Goal: Information Seeking & Learning: Learn about a topic

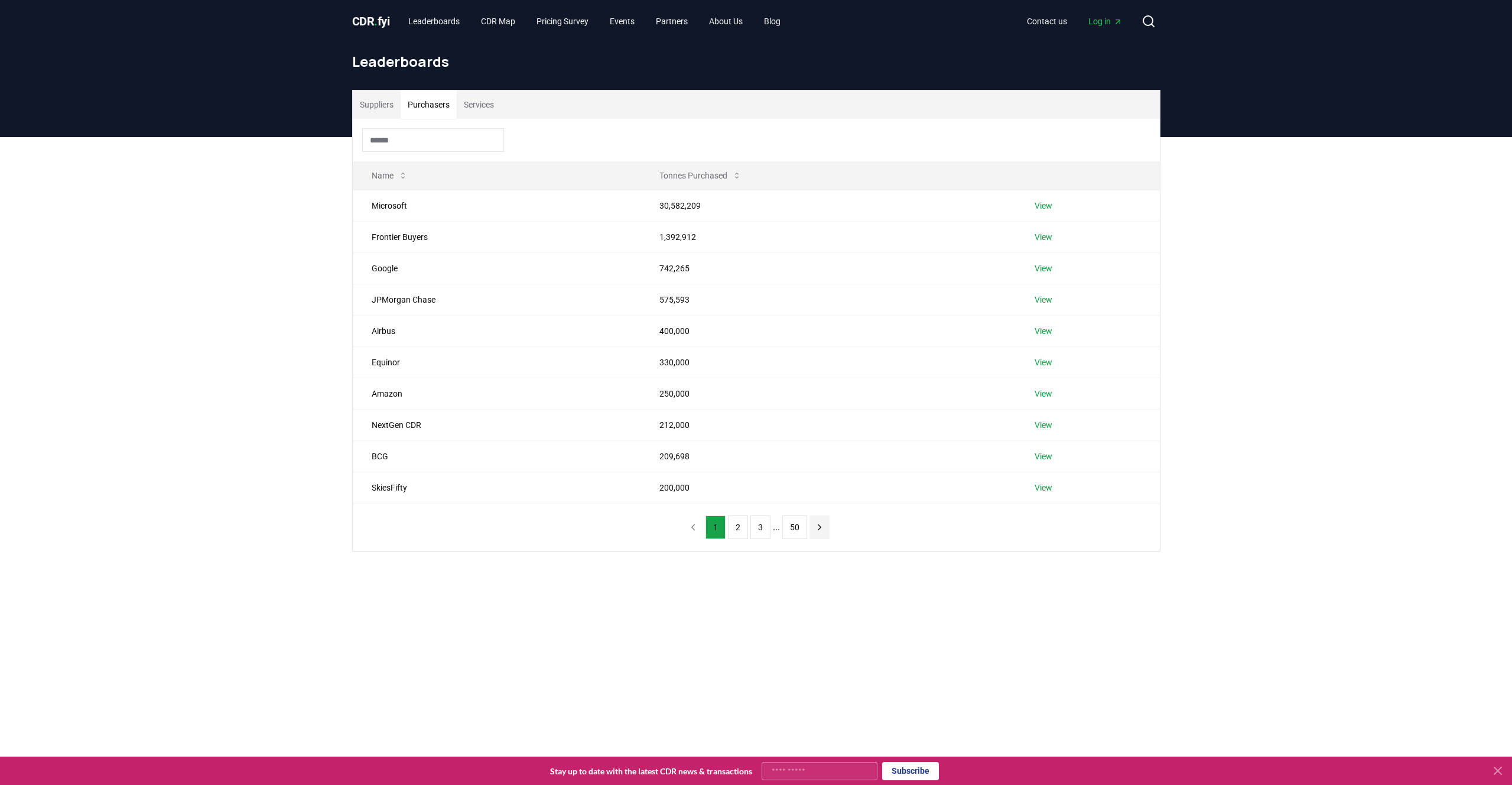
click at [818, 530] on icon "next page" at bounding box center [819, 527] width 3 height 5
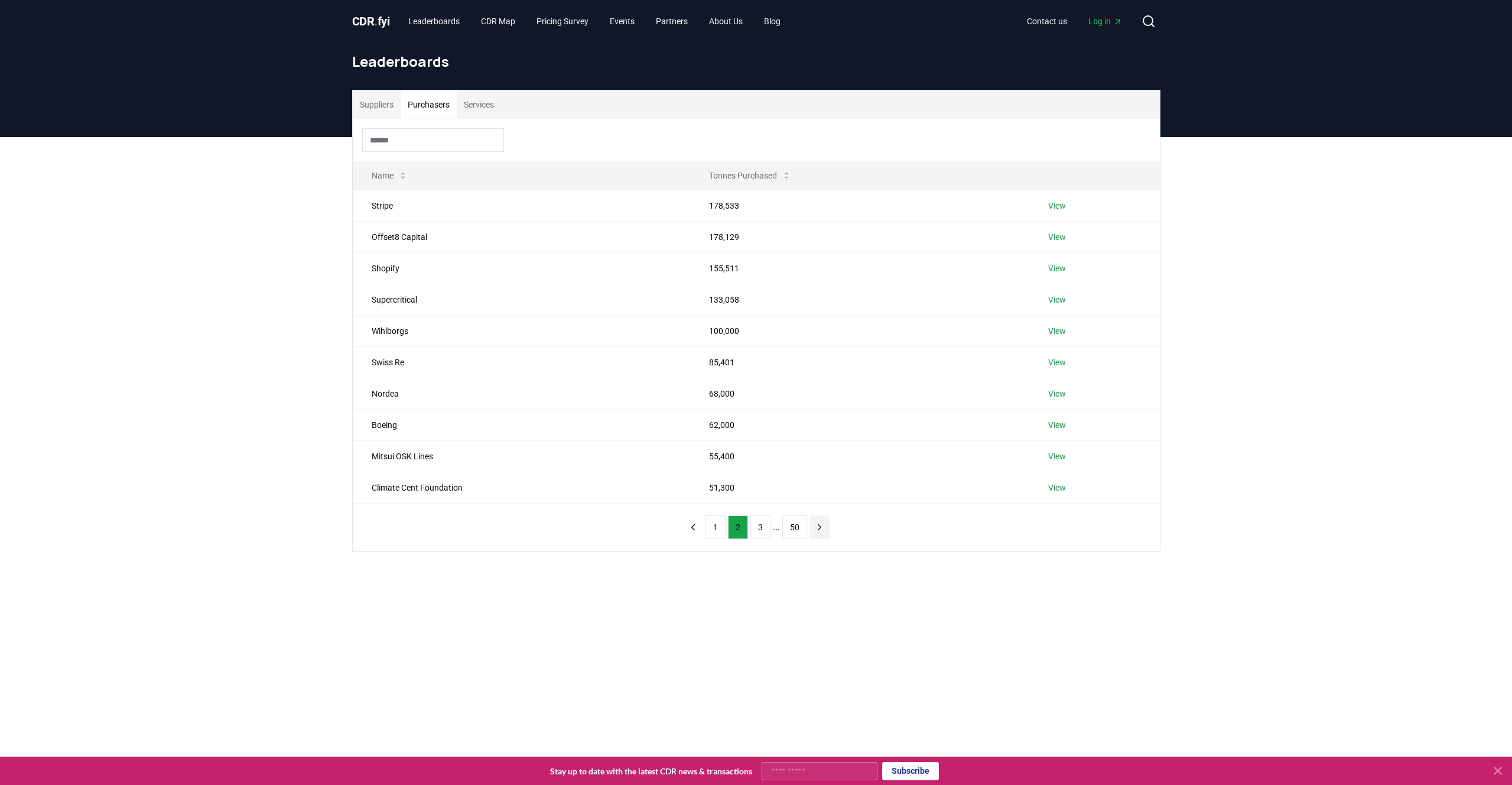
click at [818, 530] on icon "next page" at bounding box center [819, 527] width 3 height 5
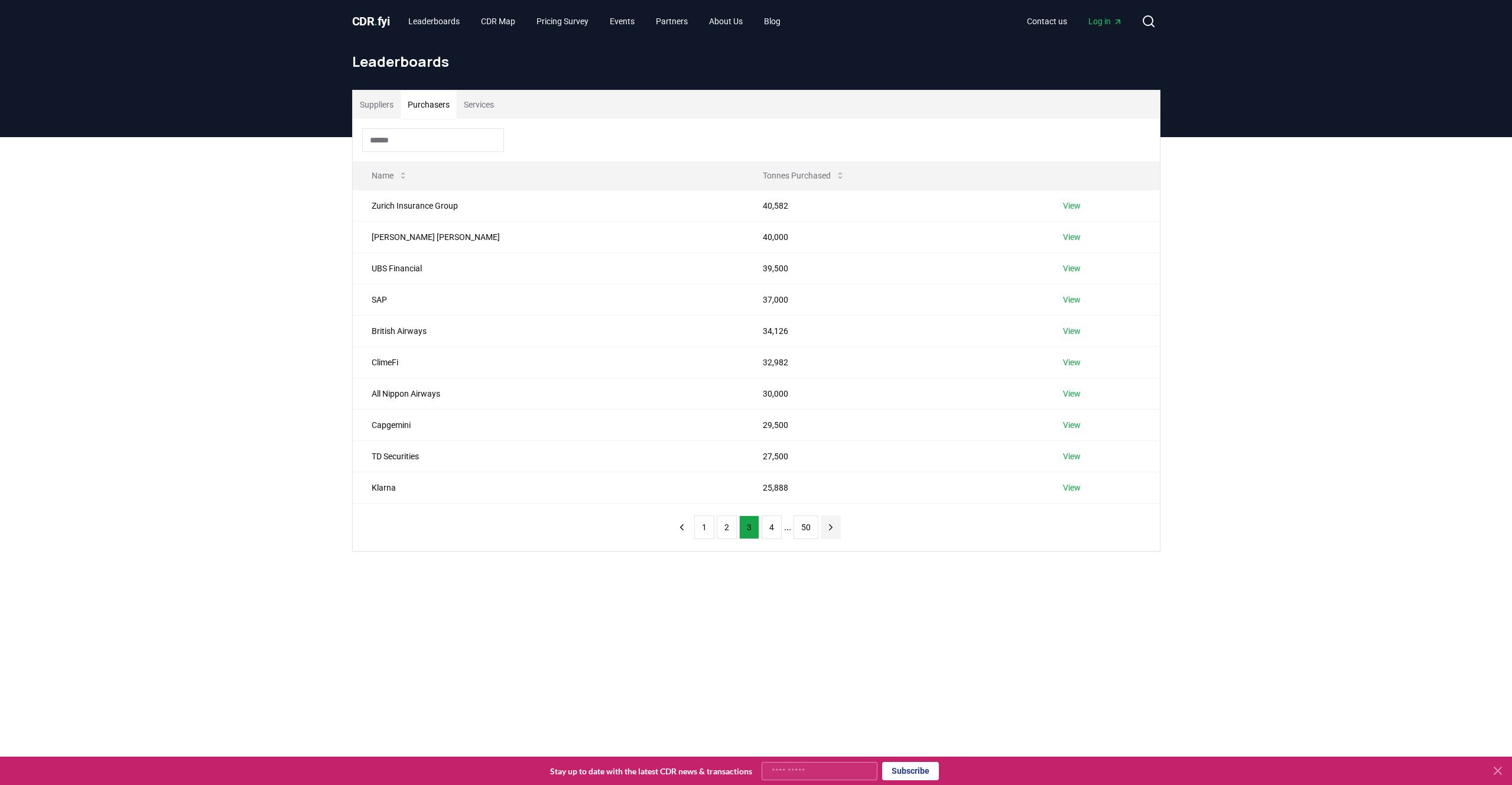
click at [818, 530] on button "50" at bounding box center [805, 528] width 25 height 24
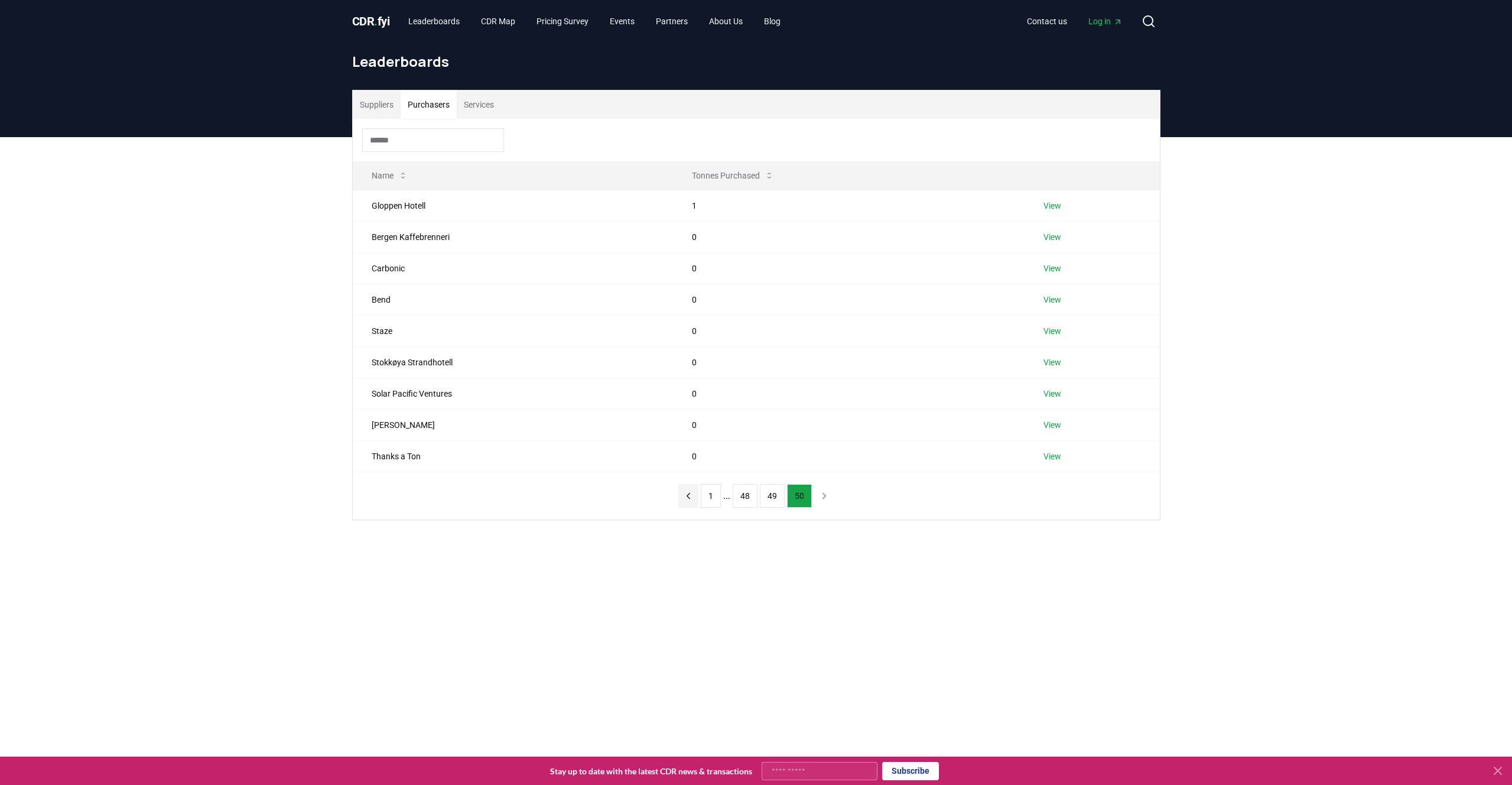
click at [683, 493] on icon "previous page" at bounding box center [688, 496] width 11 height 11
click at [682, 493] on td "1" at bounding box center [852, 487] width 347 height 31
click at [685, 526] on icon "previous page" at bounding box center [688, 528] width 11 height 11
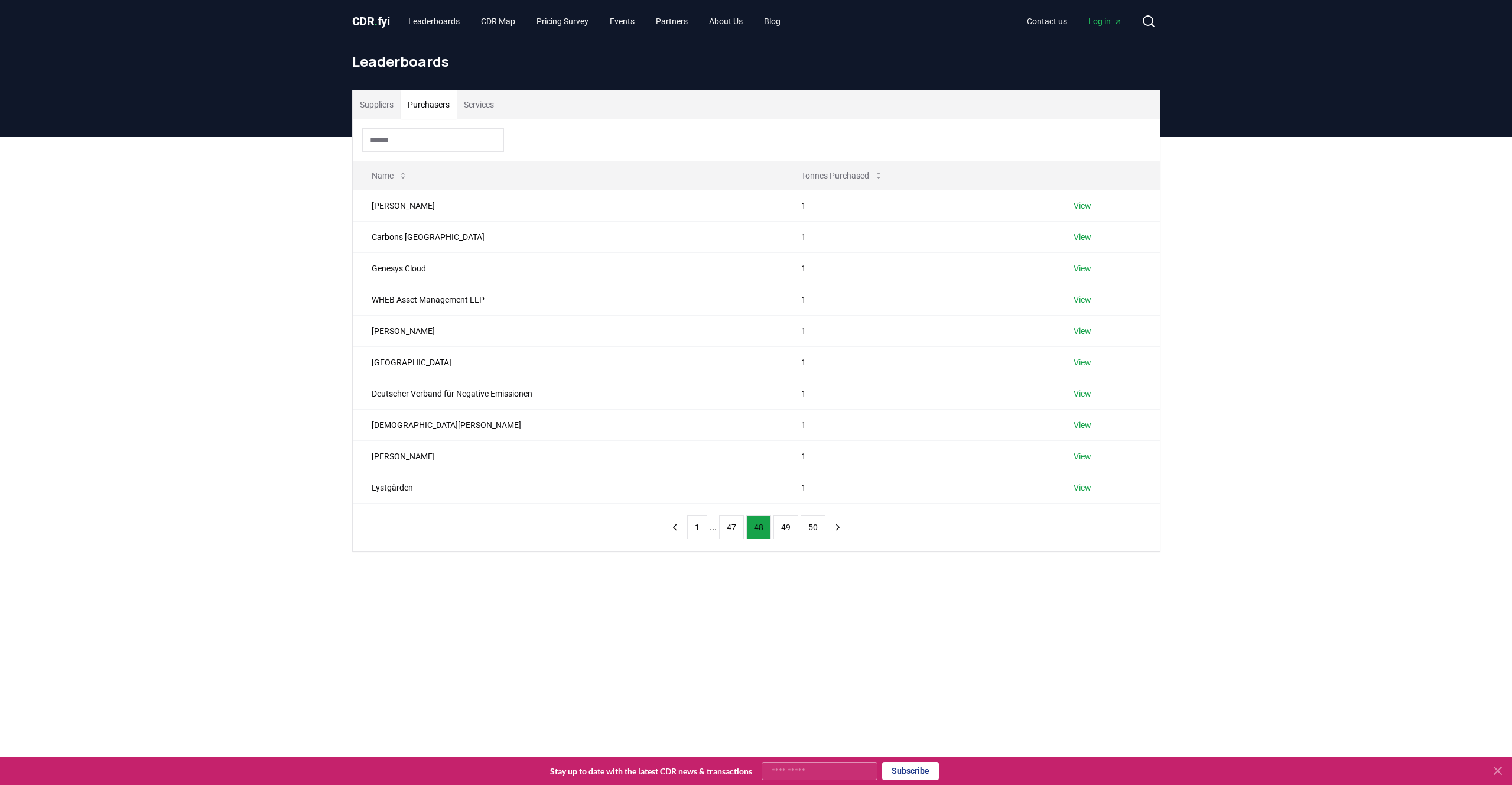
click at [487, 100] on button "Services" at bounding box center [479, 104] width 44 height 29
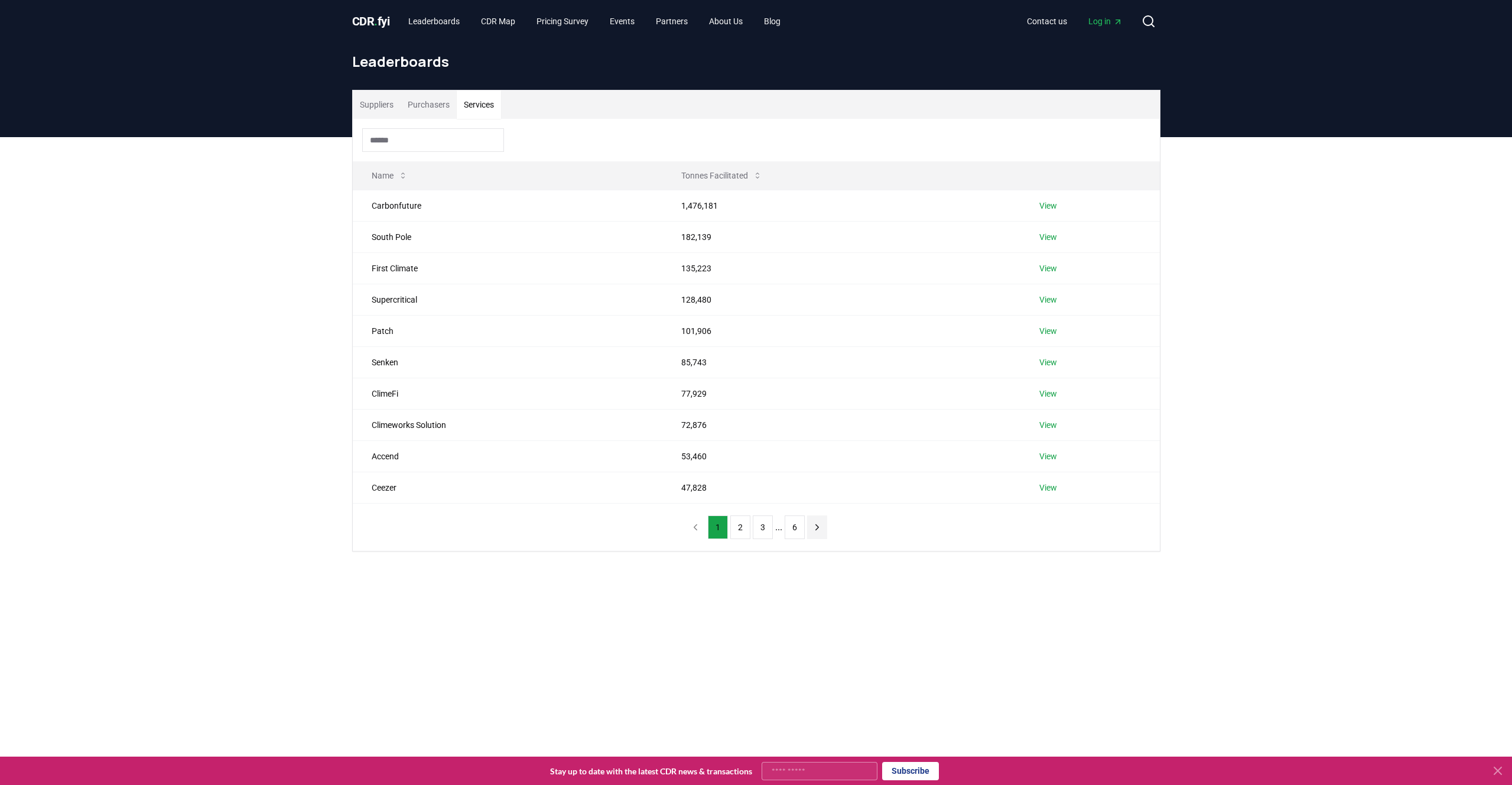
click at [816, 527] on icon "next page" at bounding box center [817, 528] width 11 height 11
click at [696, 524] on icon "previous page" at bounding box center [696, 528] width 11 height 11
click at [816, 527] on icon "next page" at bounding box center [817, 528] width 11 height 11
